Goal: Transaction & Acquisition: Book appointment/travel/reservation

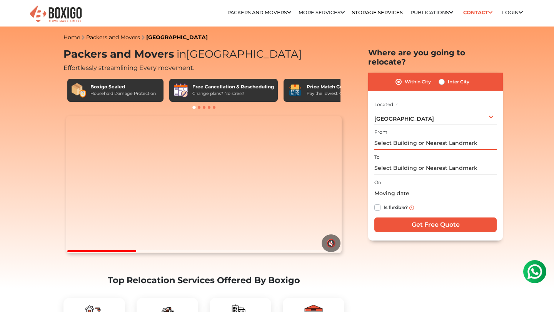
click at [394, 136] on input "text" at bounding box center [435, 142] width 122 height 13
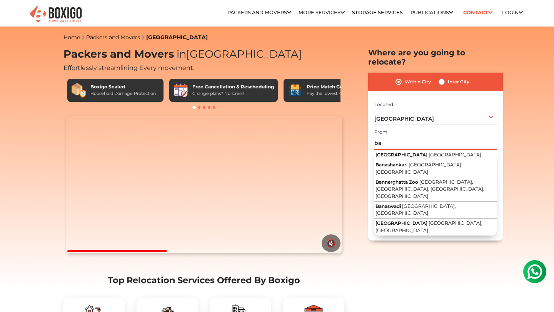
type input "b"
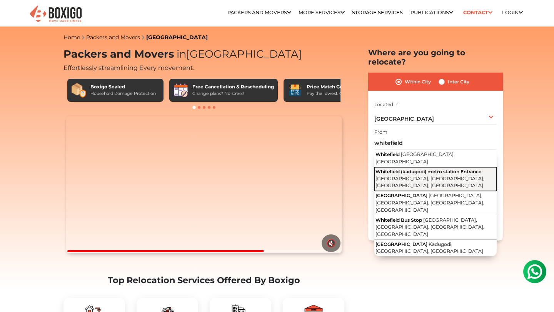
click at [401, 169] on span "Whitefield (kadugodi) metro station Entrance" at bounding box center [428, 172] width 106 height 6
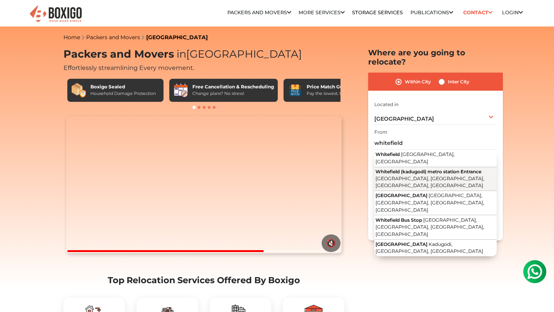
type input "[GEOGRAPHIC_DATA] (kadugodi) metro station [GEOGRAPHIC_DATA], [GEOGRAPHIC_DATA]…"
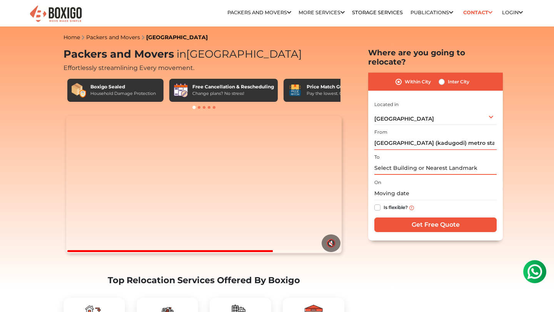
click at [401, 161] on input "text" at bounding box center [435, 167] width 122 height 13
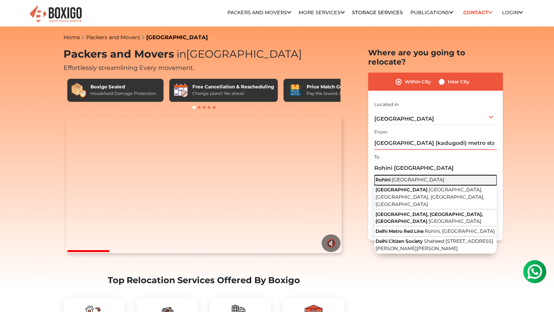
click at [401, 177] on span "[GEOGRAPHIC_DATA]" at bounding box center [417, 180] width 53 height 6
type input "Rohini, [GEOGRAPHIC_DATA]"
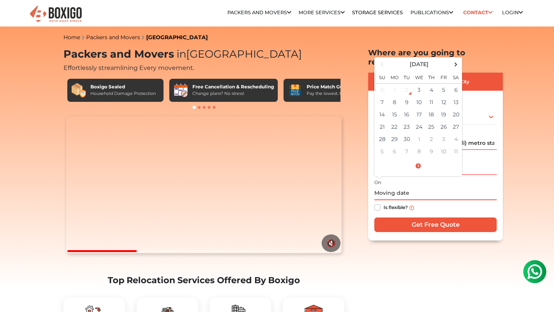
click at [392, 187] on input "text" at bounding box center [435, 193] width 122 height 13
click at [454, 96] on td "13" at bounding box center [455, 102] width 12 height 12
type input "[DATE] 12:00 AM"
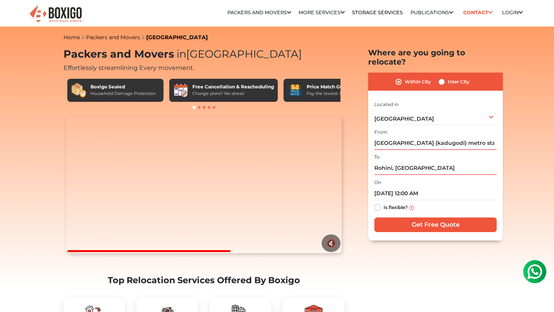
click at [447, 77] on label "Inter City" at bounding box center [458, 81] width 22 height 9
click at [440, 77] on input "Inter City" at bounding box center [441, 81] width 6 height 8
radio input "true"
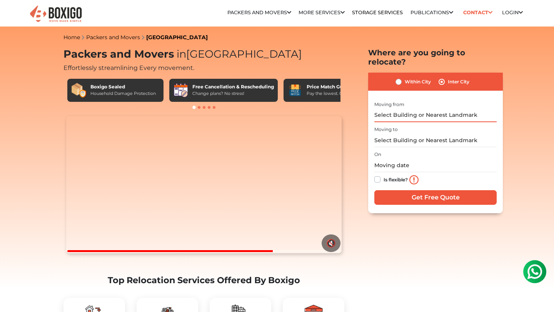
click at [409, 109] on input "text" at bounding box center [435, 115] width 122 height 13
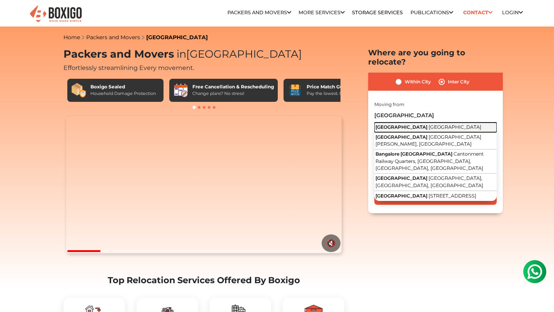
click at [428, 124] on span "[GEOGRAPHIC_DATA]" at bounding box center [454, 127] width 53 height 6
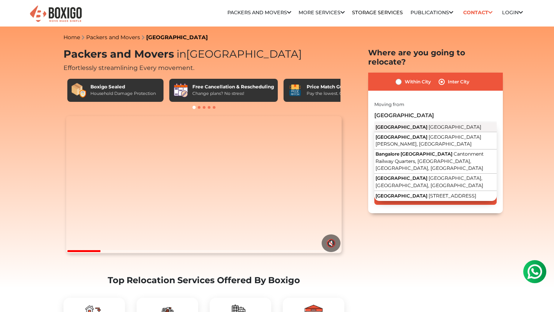
type input "[GEOGRAPHIC_DATA], [GEOGRAPHIC_DATA]"
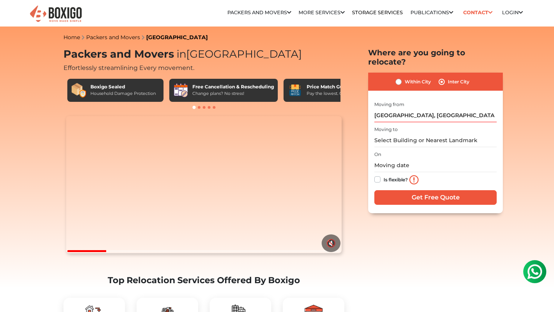
click at [398, 125] on div "Moving to" at bounding box center [435, 136] width 122 height 23
click at [397, 125] on div "Moving to" at bounding box center [435, 136] width 122 height 23
click at [394, 135] on input "text" at bounding box center [435, 140] width 122 height 13
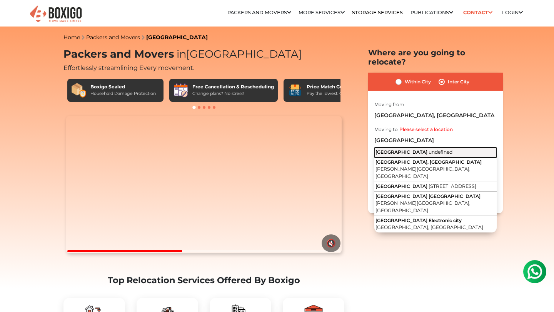
click at [428, 149] on span "undefined" at bounding box center [440, 152] width 24 height 6
type input "[GEOGRAPHIC_DATA]"
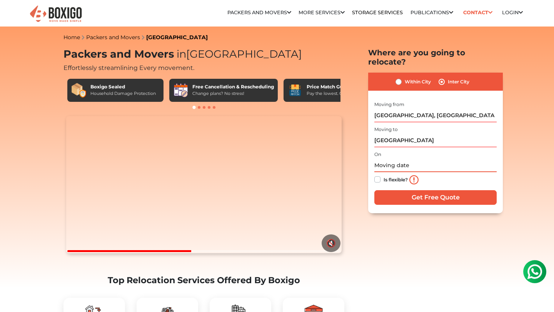
click at [385, 160] on input "text" at bounding box center [435, 165] width 122 height 13
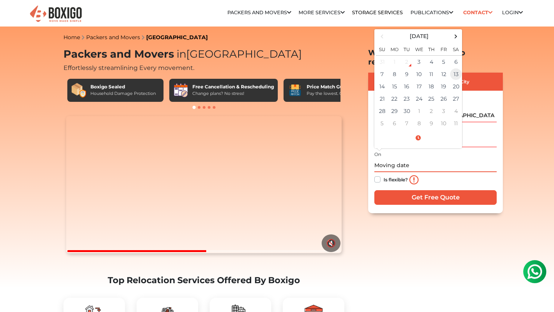
click at [456, 68] on td "13" at bounding box center [455, 74] width 12 height 12
type input "[DATE] 12:00 AM"
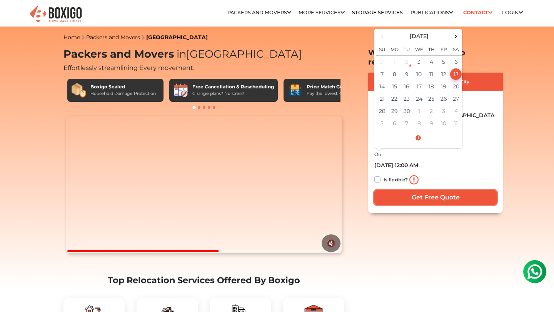
click at [418, 195] on input "Get Free Quote" at bounding box center [435, 197] width 122 height 15
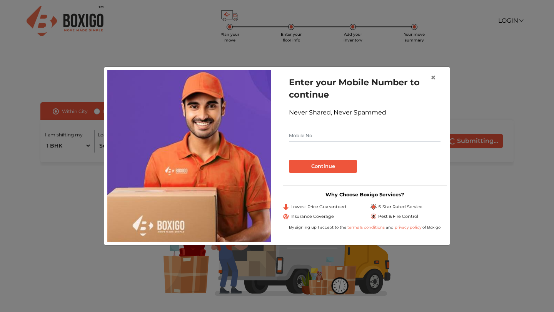
click at [308, 135] on input "text" at bounding box center [364, 136] width 151 height 12
click at [434, 77] on span "×" at bounding box center [432, 77] width 5 height 11
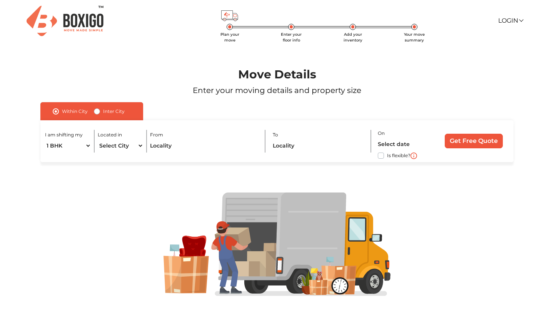
scroll to position [15, 0]
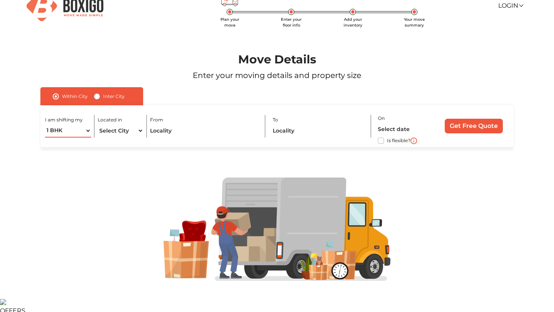
click at [88, 130] on select "1 BHK 2 BHK 3 BHK 3 + BHK FEW ITEMS" at bounding box center [68, 130] width 46 height 13
select select "FEW ITEMS"
click at [45, 124] on select "1 BHK 2 BHK 3 BHK 3 + BHK FEW ITEMS" at bounding box center [68, 130] width 46 height 13
click at [127, 130] on select "Select City Bangalore Bengaluru Bhopal Bhubaneswar Chennai Coimbatore Cuttack D…" at bounding box center [121, 130] width 46 height 13
select select "[GEOGRAPHIC_DATA]"
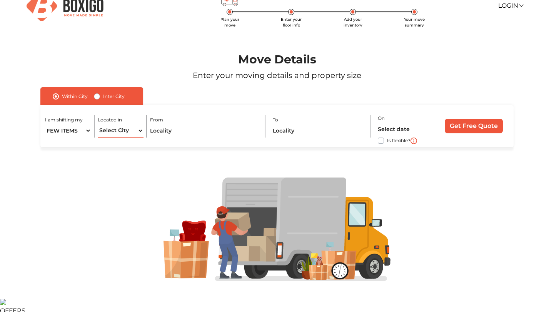
click at [98, 124] on select "Select City Bangalore Bengaluru Bhopal Bhubaneswar Chennai Coimbatore Cuttack D…" at bounding box center [121, 130] width 46 height 13
click at [163, 131] on input "text" at bounding box center [204, 130] width 108 height 13
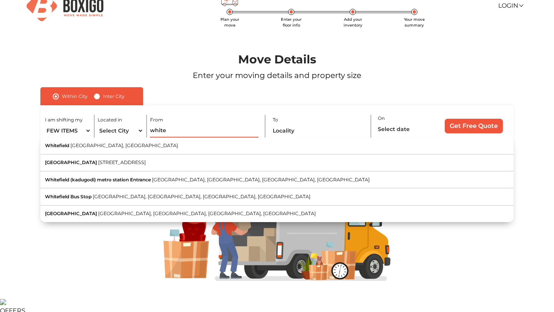
type input "white"
click at [103, 95] on label "Inter City" at bounding box center [114, 96] width 22 height 9
click at [99, 95] on input "Inter City" at bounding box center [97, 96] width 6 height 8
radio input "true"
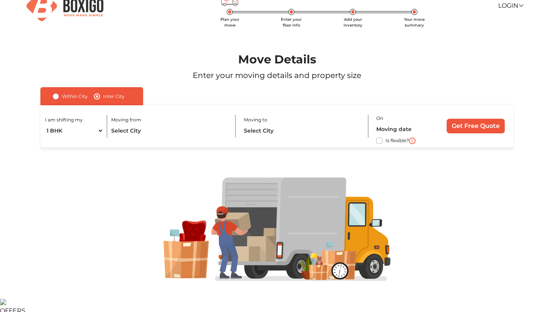
click at [105, 128] on div "I am shifting my 1 BHK 2 BHK 3 BHK 3 + BHK FEW ITEMS" at bounding box center [76, 126] width 62 height 23
click at [100, 128] on select "1 BHK 2 BHK 3 BHK 3 + BHK FEW ITEMS" at bounding box center [74, 130] width 58 height 13
select select "FEW ITEMS"
click at [45, 124] on select "1 BHK 2 BHK 3 BHK 3 + BHK FEW ITEMS" at bounding box center [74, 130] width 58 height 13
click at [127, 127] on input "text" at bounding box center [169, 130] width 117 height 13
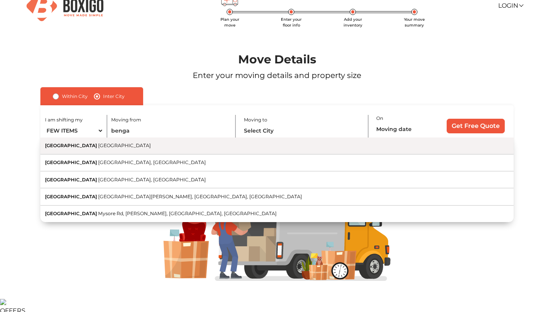
click at [116, 145] on button "Bengaluru Karnataka" at bounding box center [276, 146] width 473 height 17
type input "[GEOGRAPHIC_DATA], [GEOGRAPHIC_DATA]"
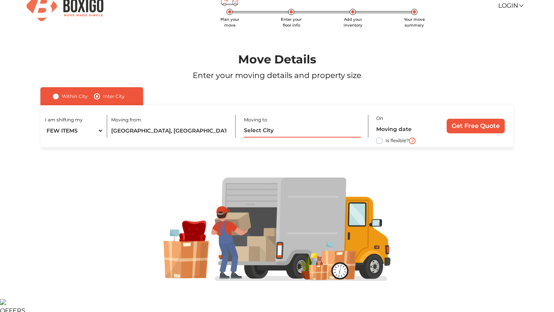
click at [271, 132] on input "text" at bounding box center [302, 130] width 117 height 13
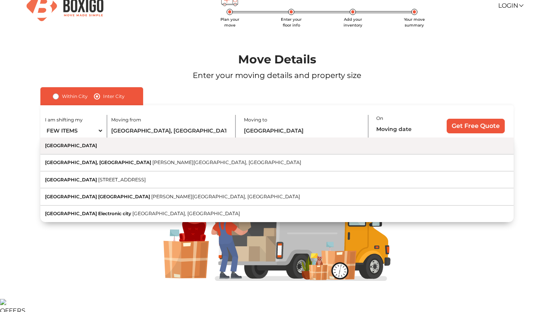
click at [261, 146] on button "[GEOGRAPHIC_DATA]" at bounding box center [276, 146] width 473 height 17
type input "[GEOGRAPHIC_DATA]"
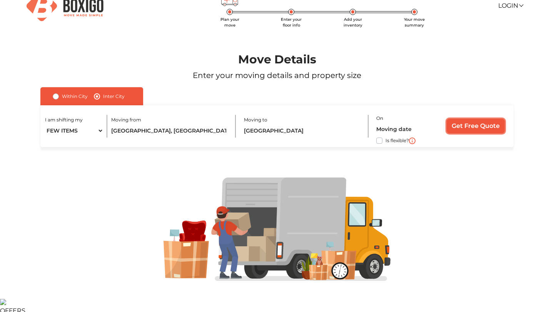
click at [462, 128] on input "Get Free Quote" at bounding box center [475, 126] width 58 height 15
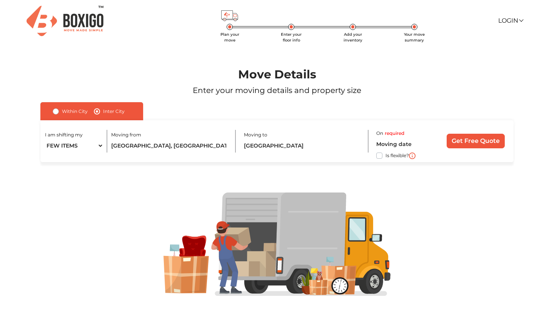
click at [62, 20] on img at bounding box center [65, 21] width 77 height 30
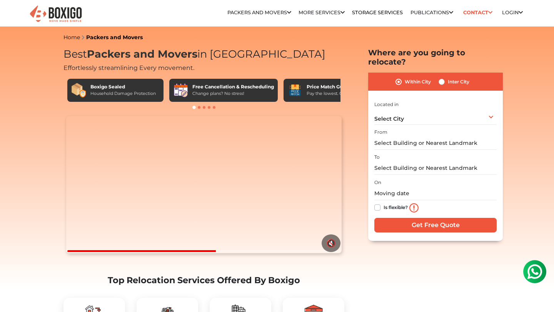
click at [57, 25] on div "Relocation Storage Space Packers and Movers Packers and Movers in bangalore Pac…" at bounding box center [276, 13] width 503 height 27
click at [66, 17] on img at bounding box center [56, 14] width 54 height 19
